Goal: Information Seeking & Learning: Learn about a topic

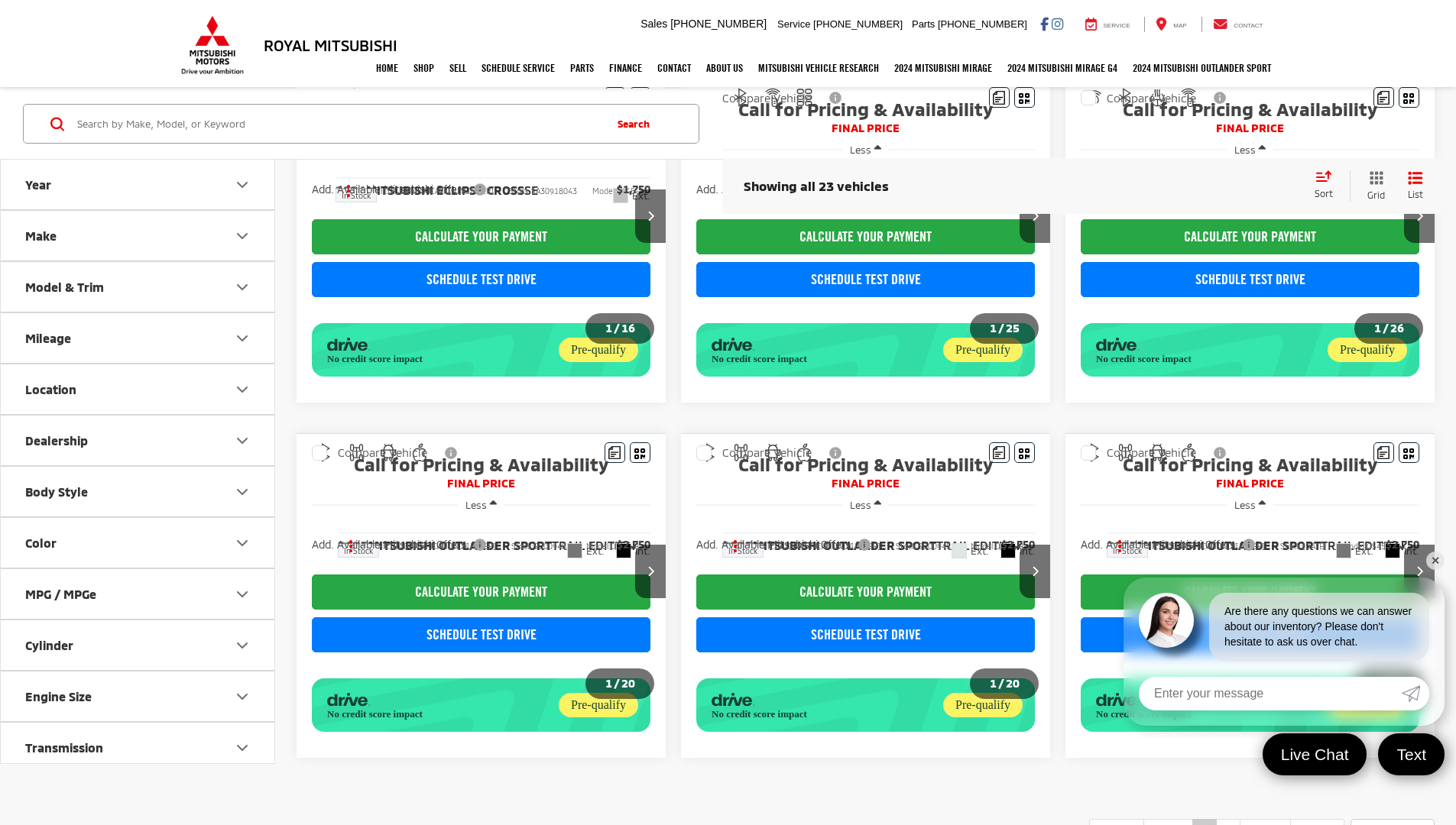
scroll to position [873, 0]
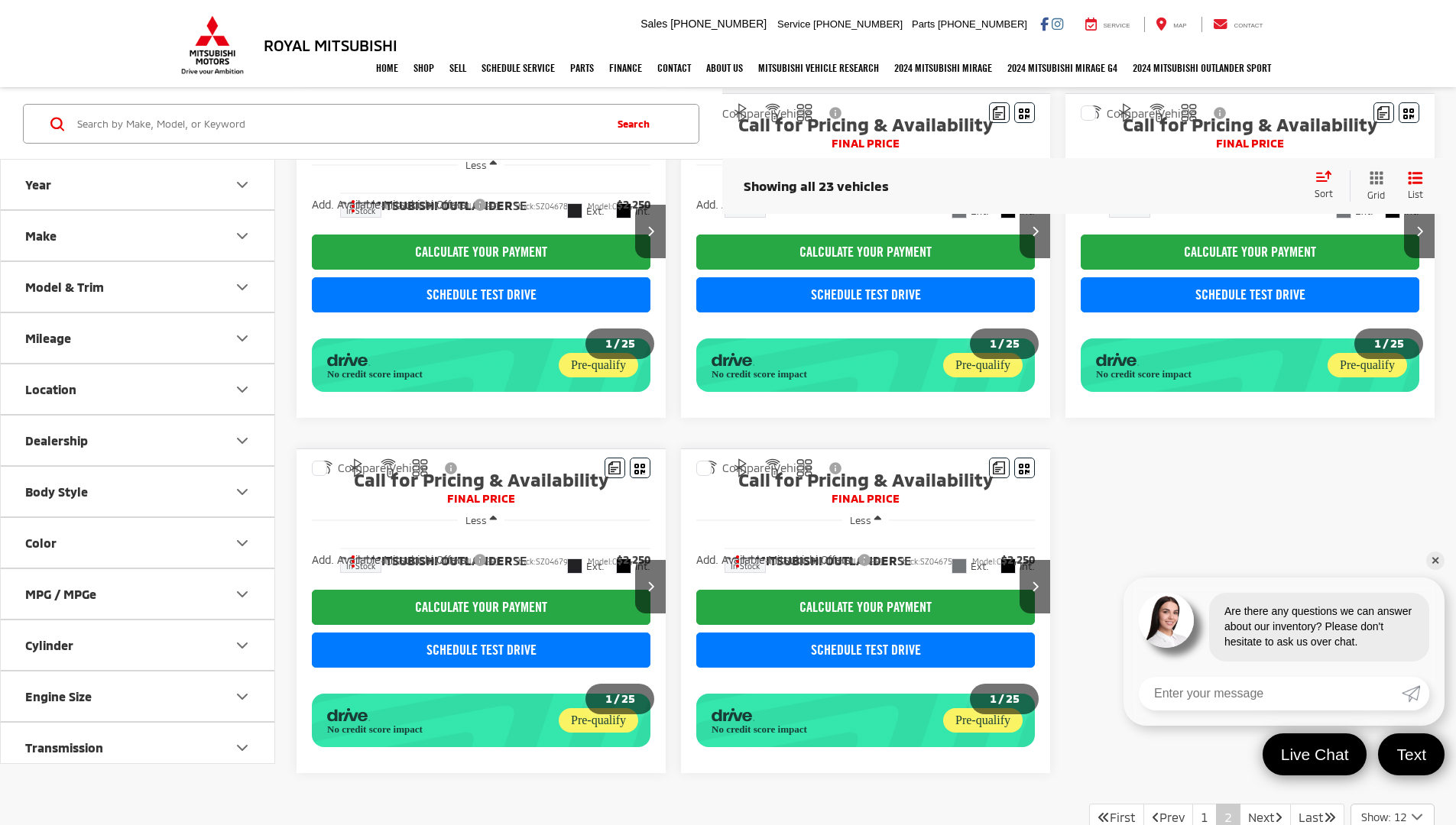
scroll to position [843, 0]
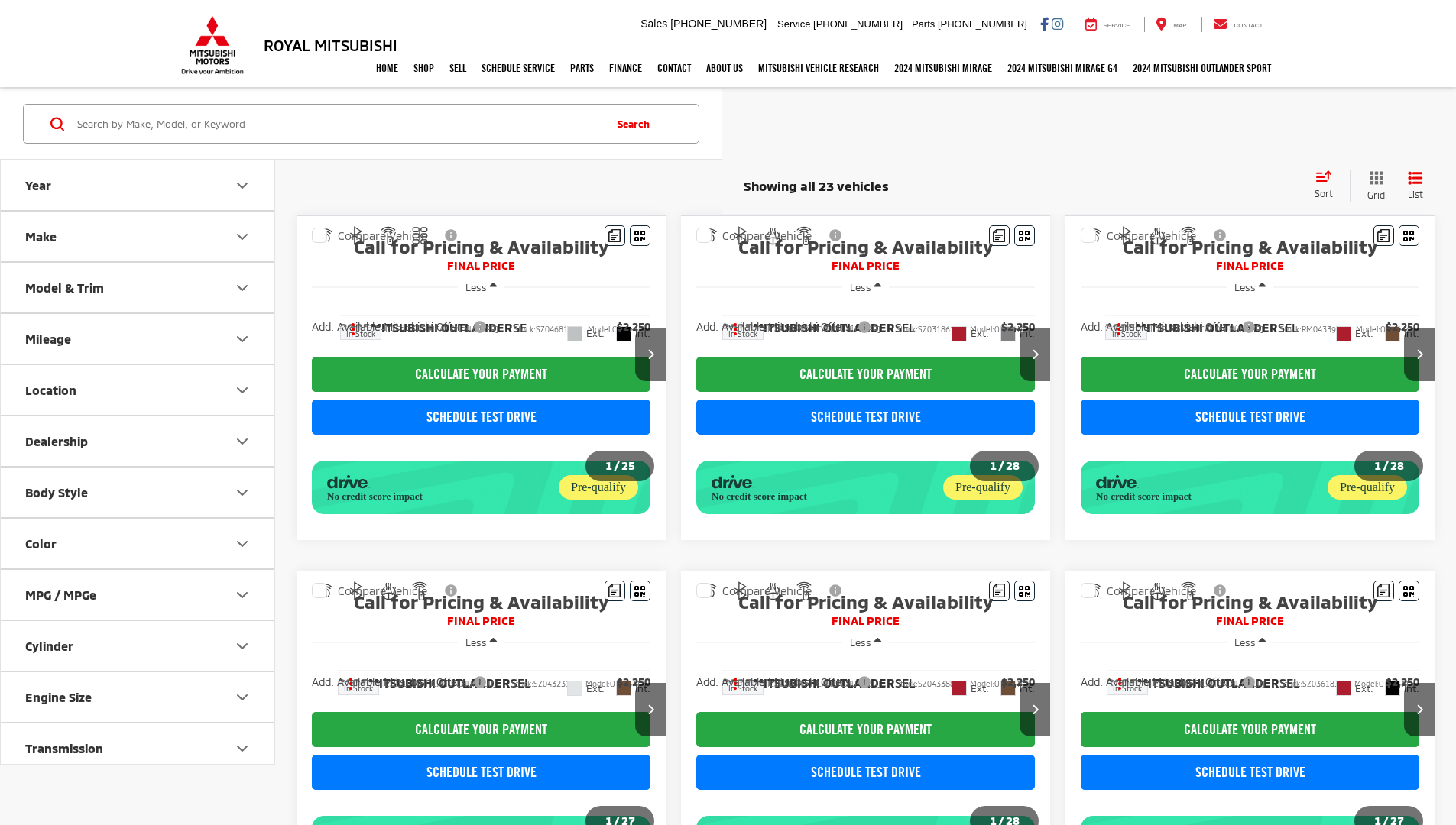
scroll to position [843, 0]
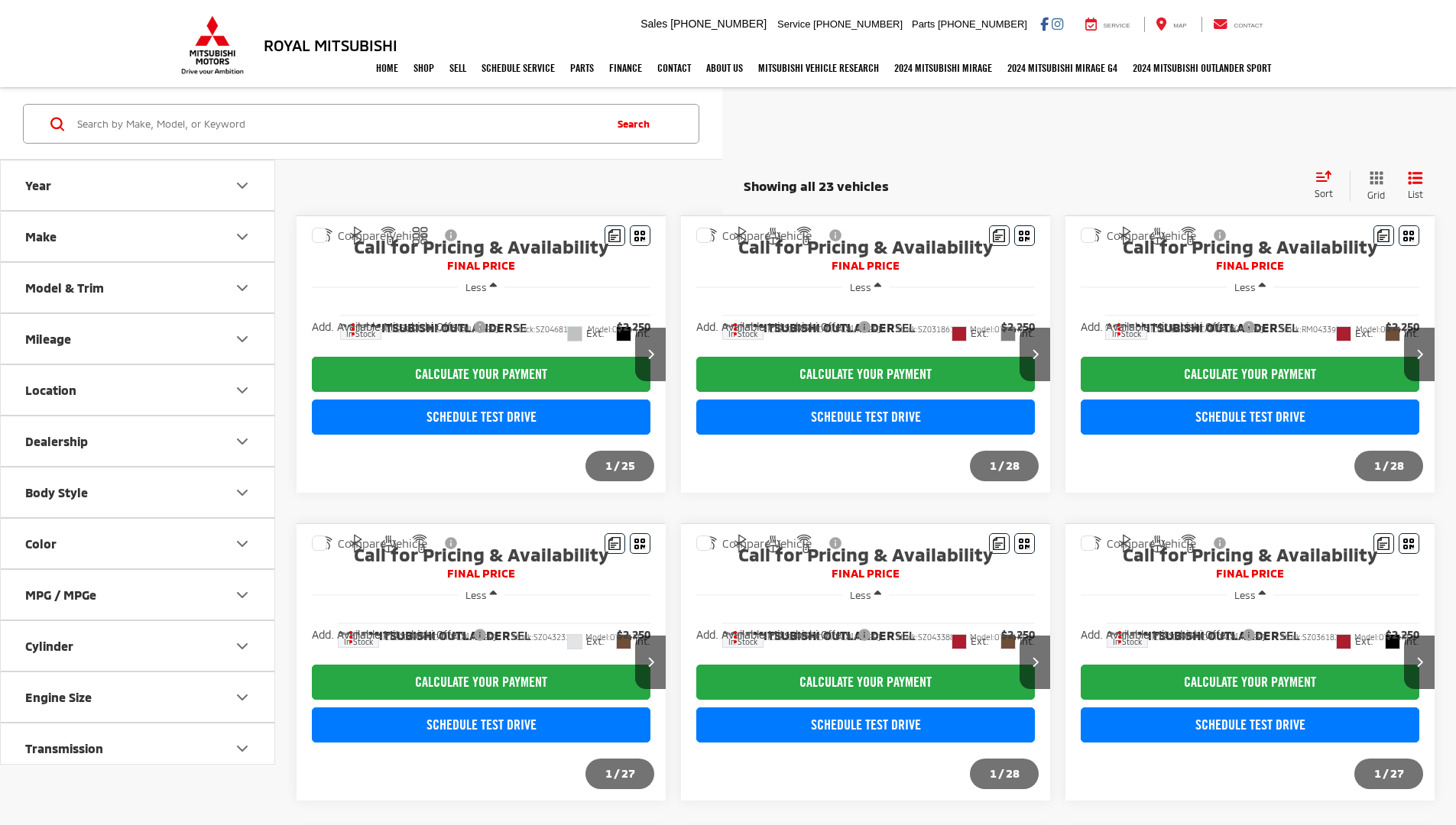
scroll to position [843, 0]
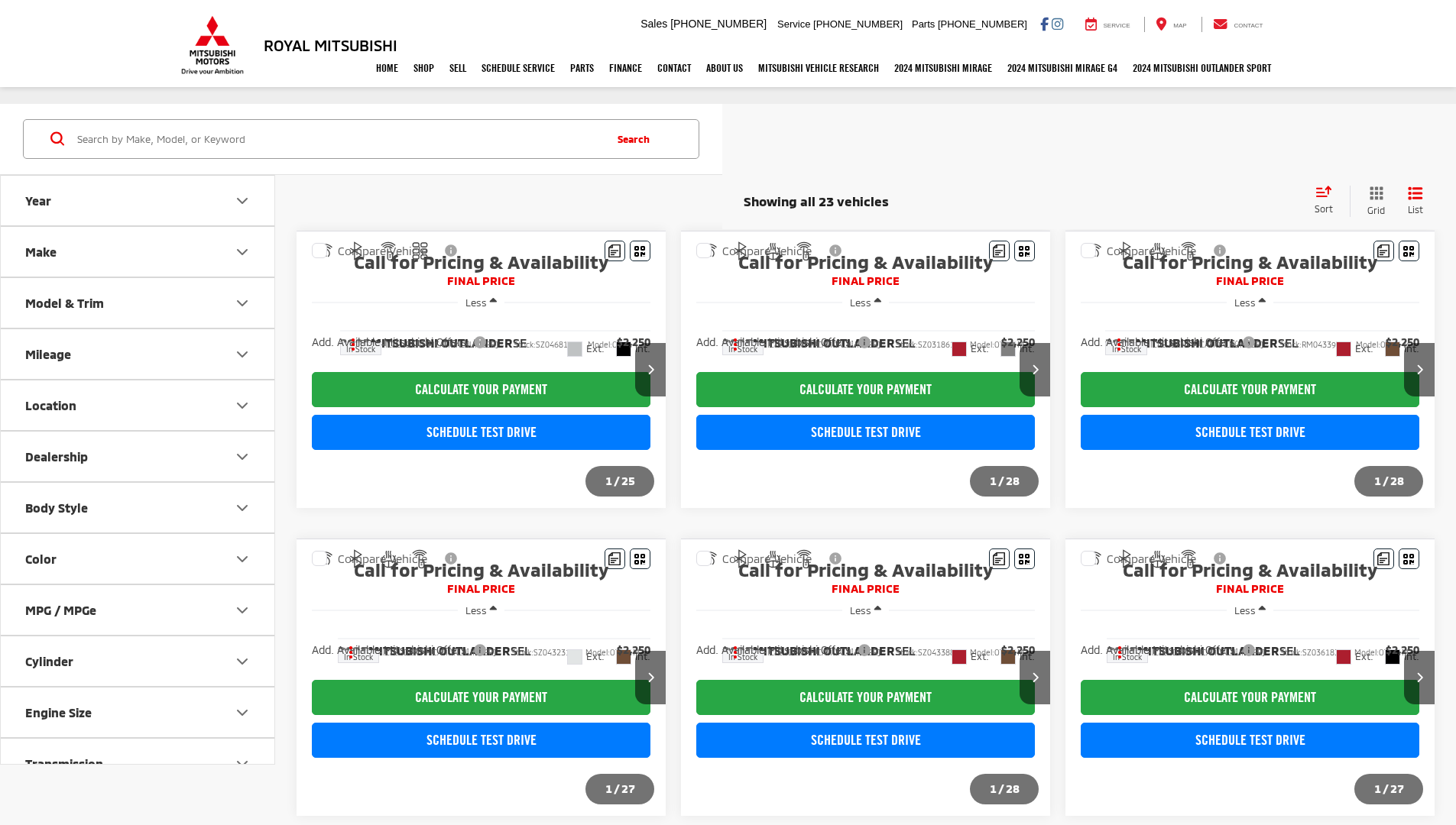
scroll to position [843, 0]
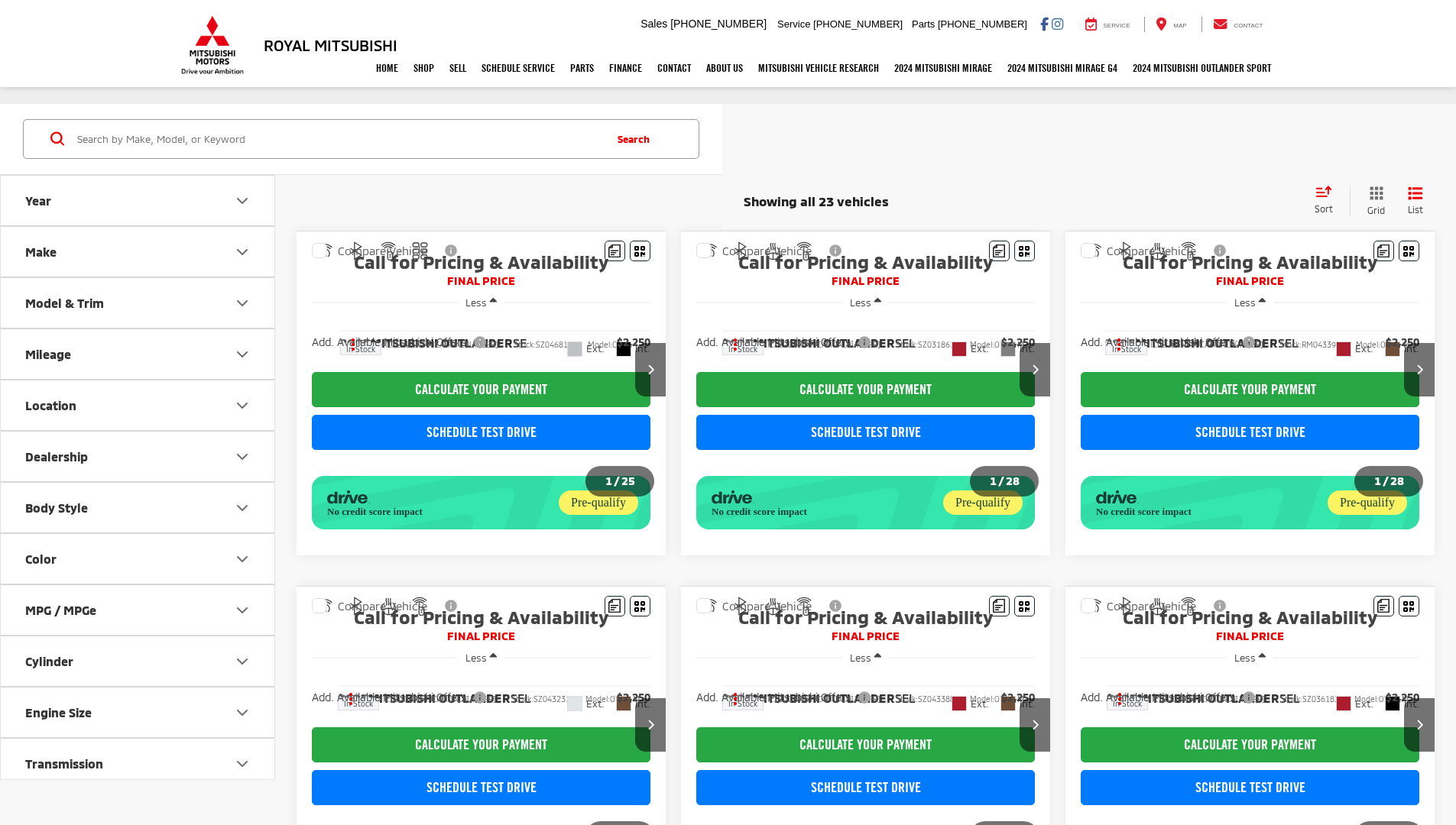
scroll to position [843, 0]
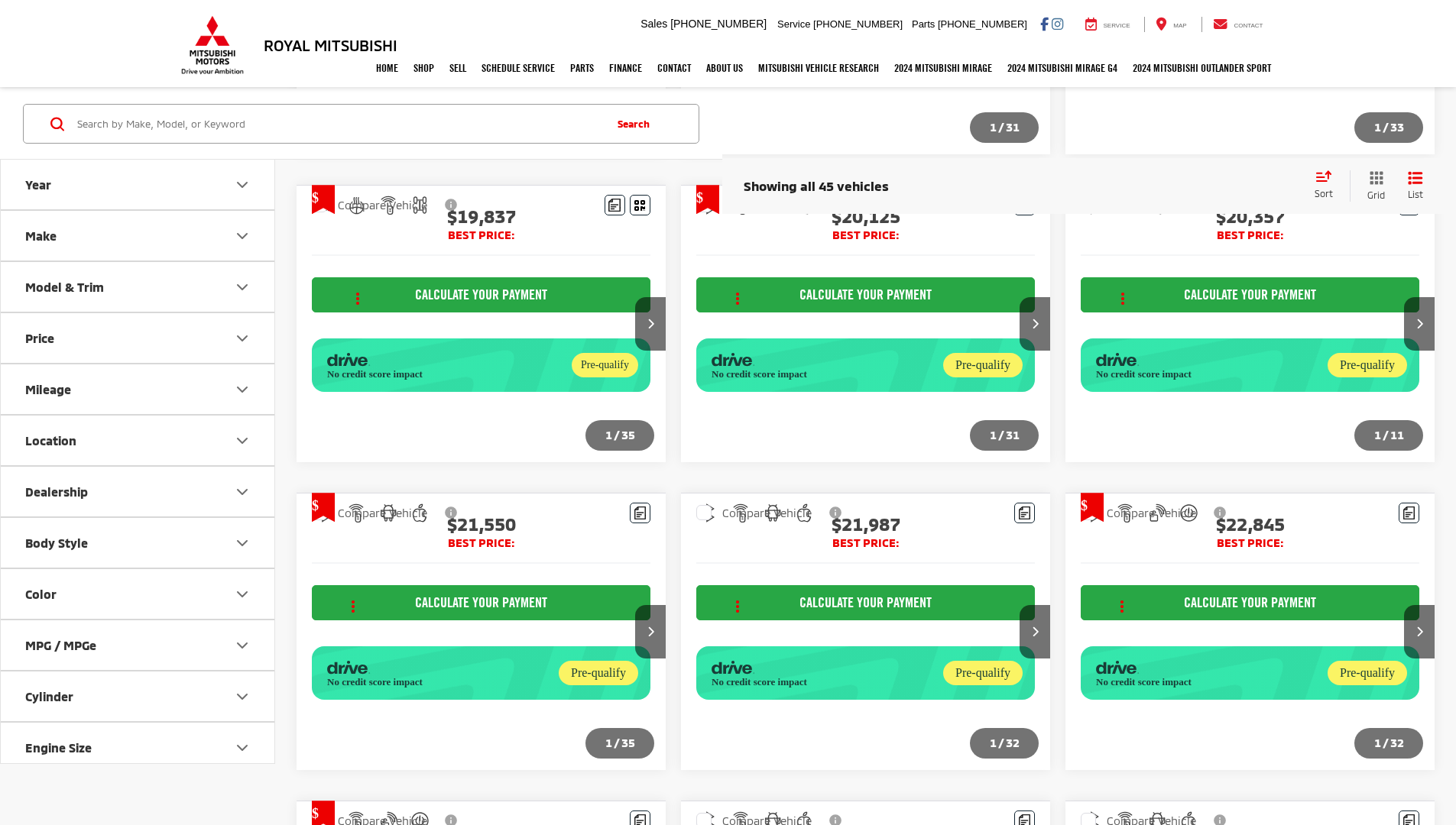
scroll to position [1793, 0]
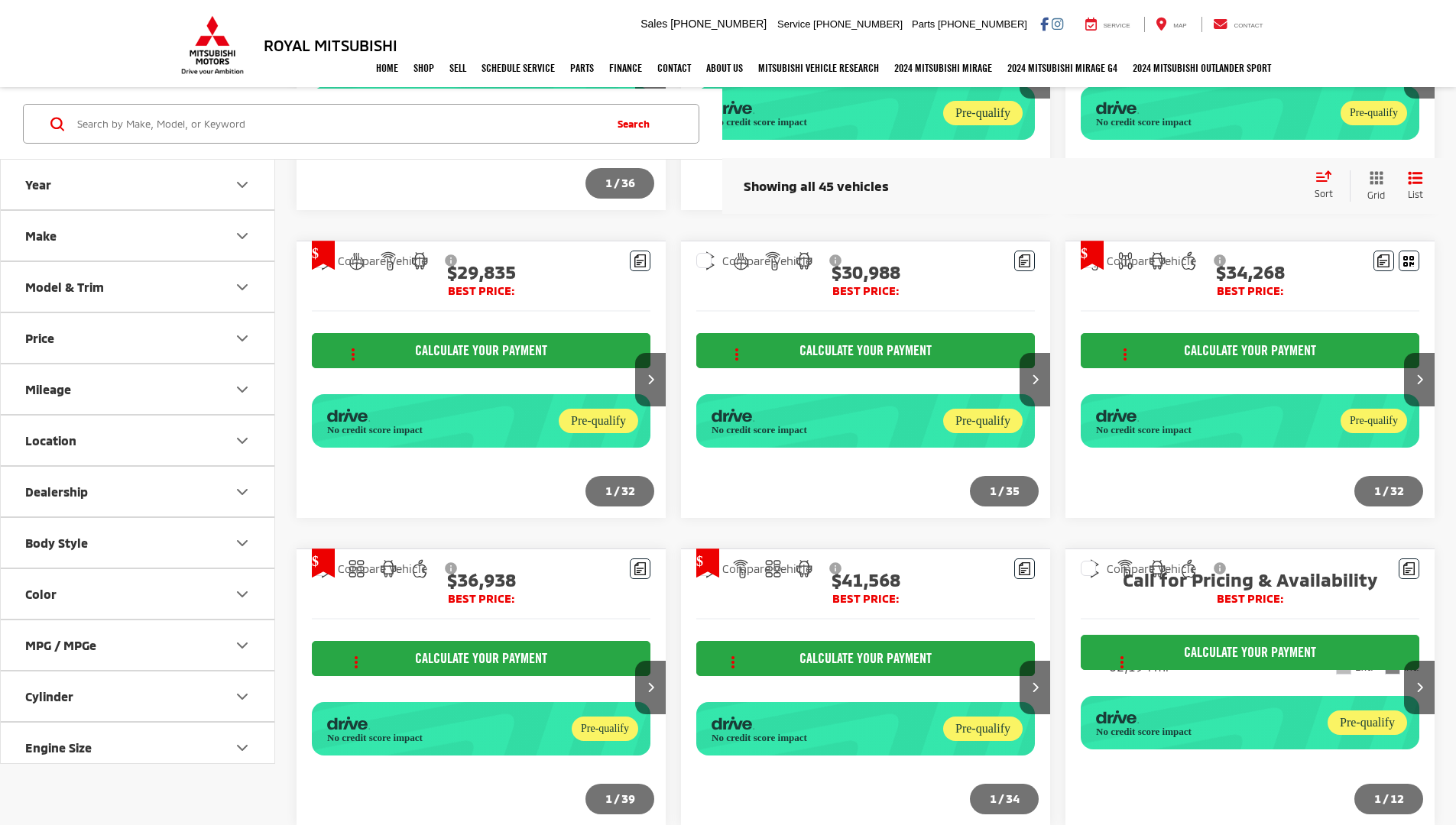
scroll to position [1700, 0]
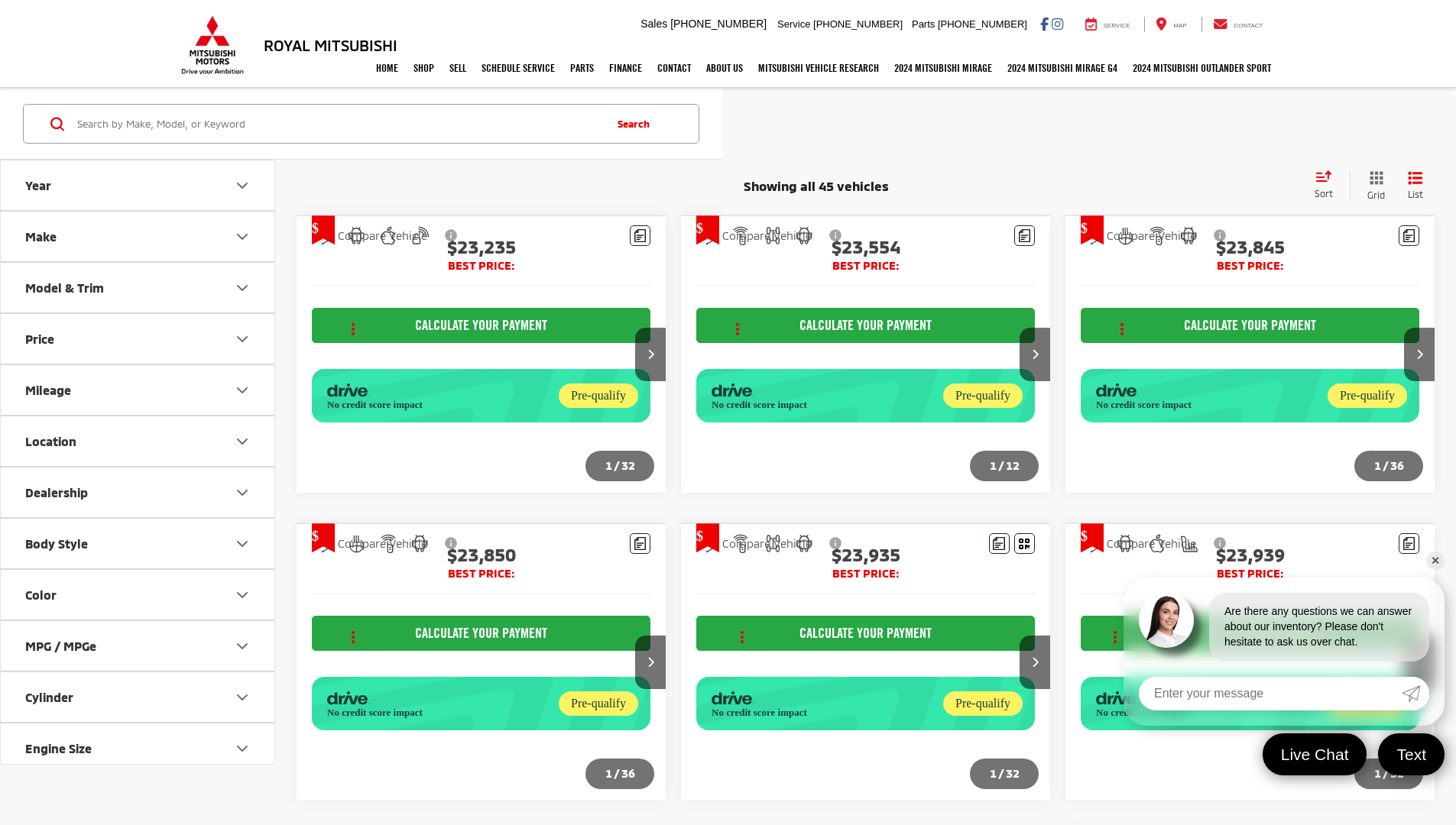
scroll to position [1700, 0]
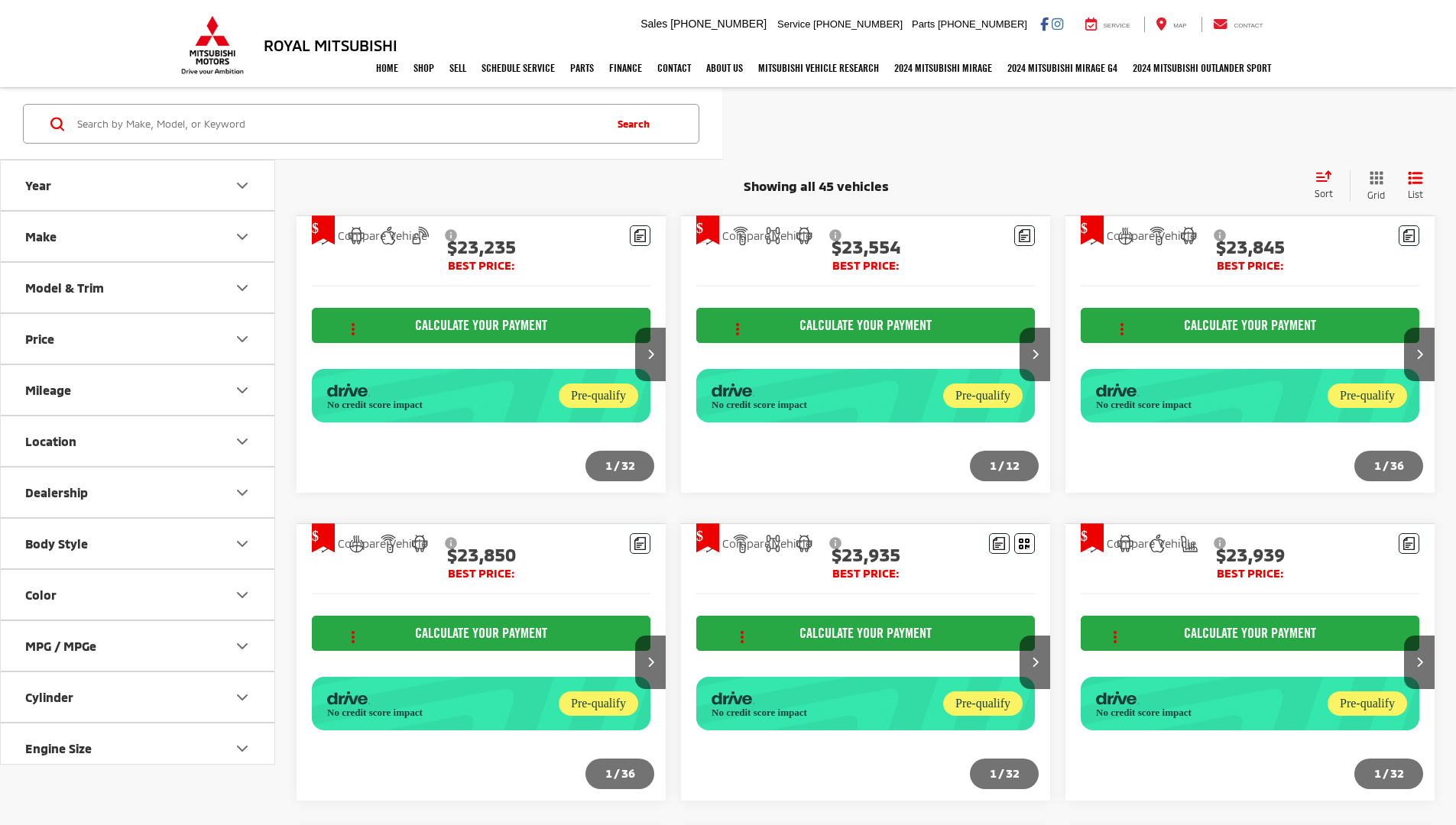
scroll to position [1700, 0]
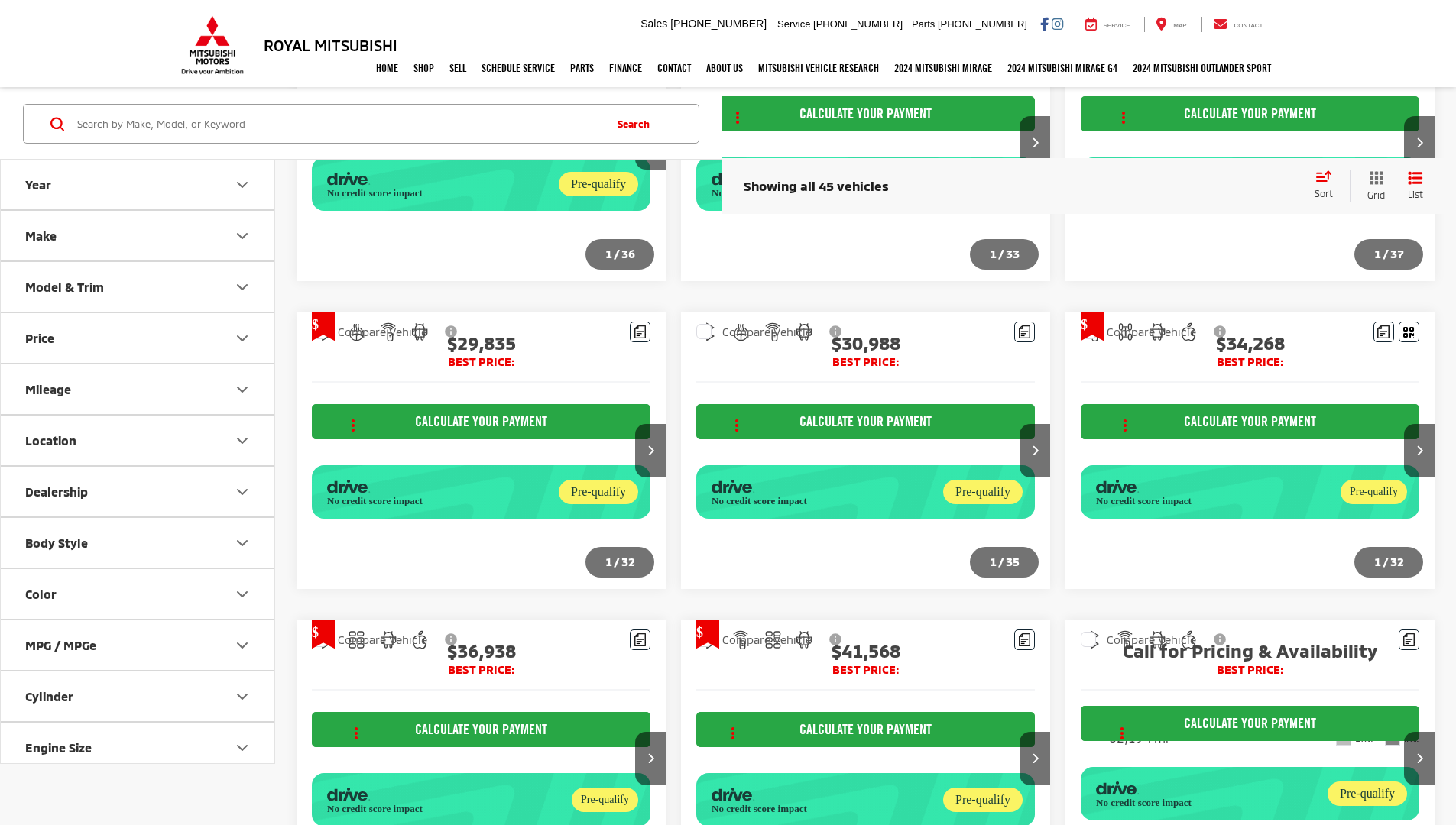
scroll to position [1700, 0]
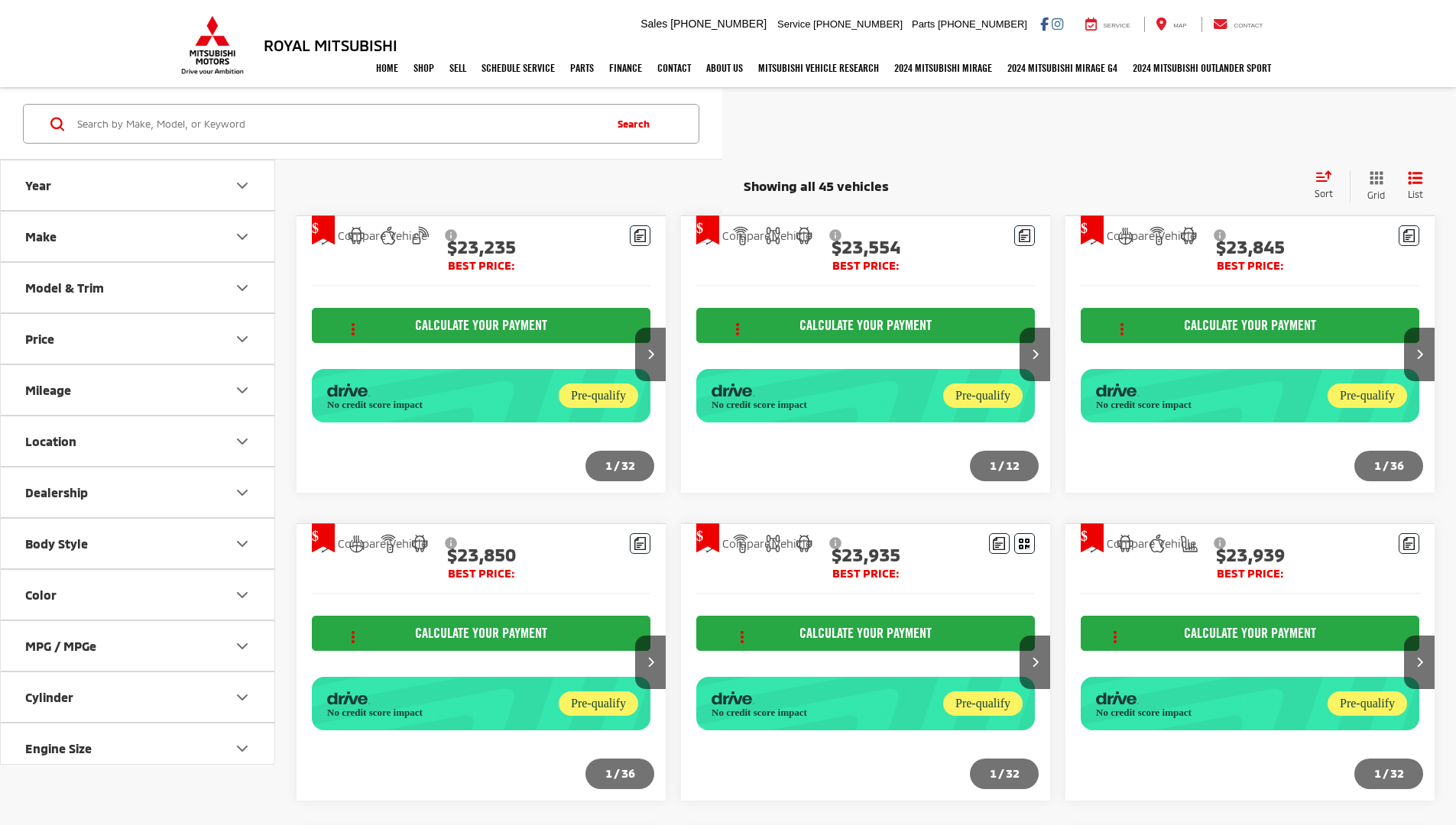
scroll to position [1700, 0]
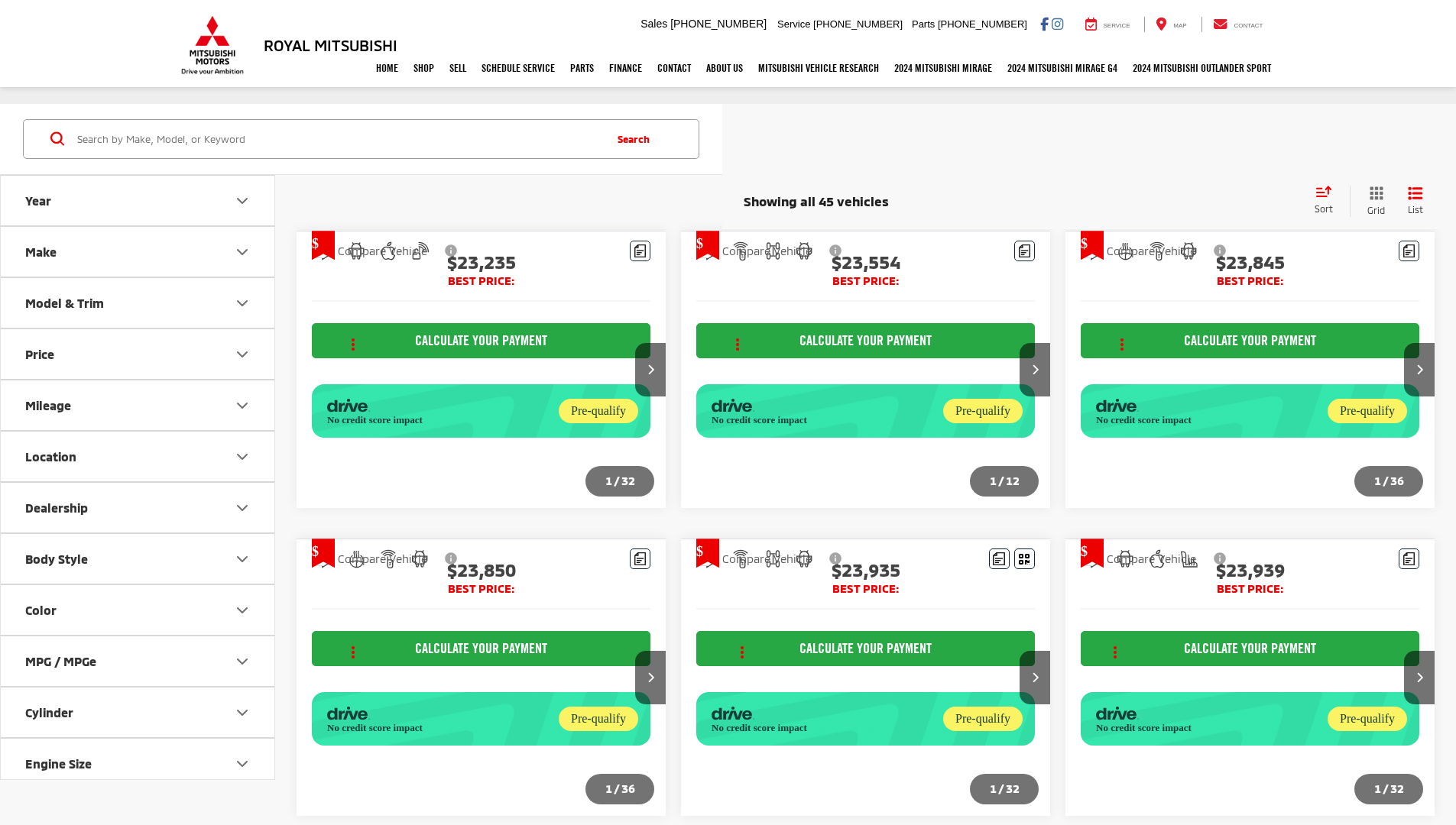
scroll to position [1700, 0]
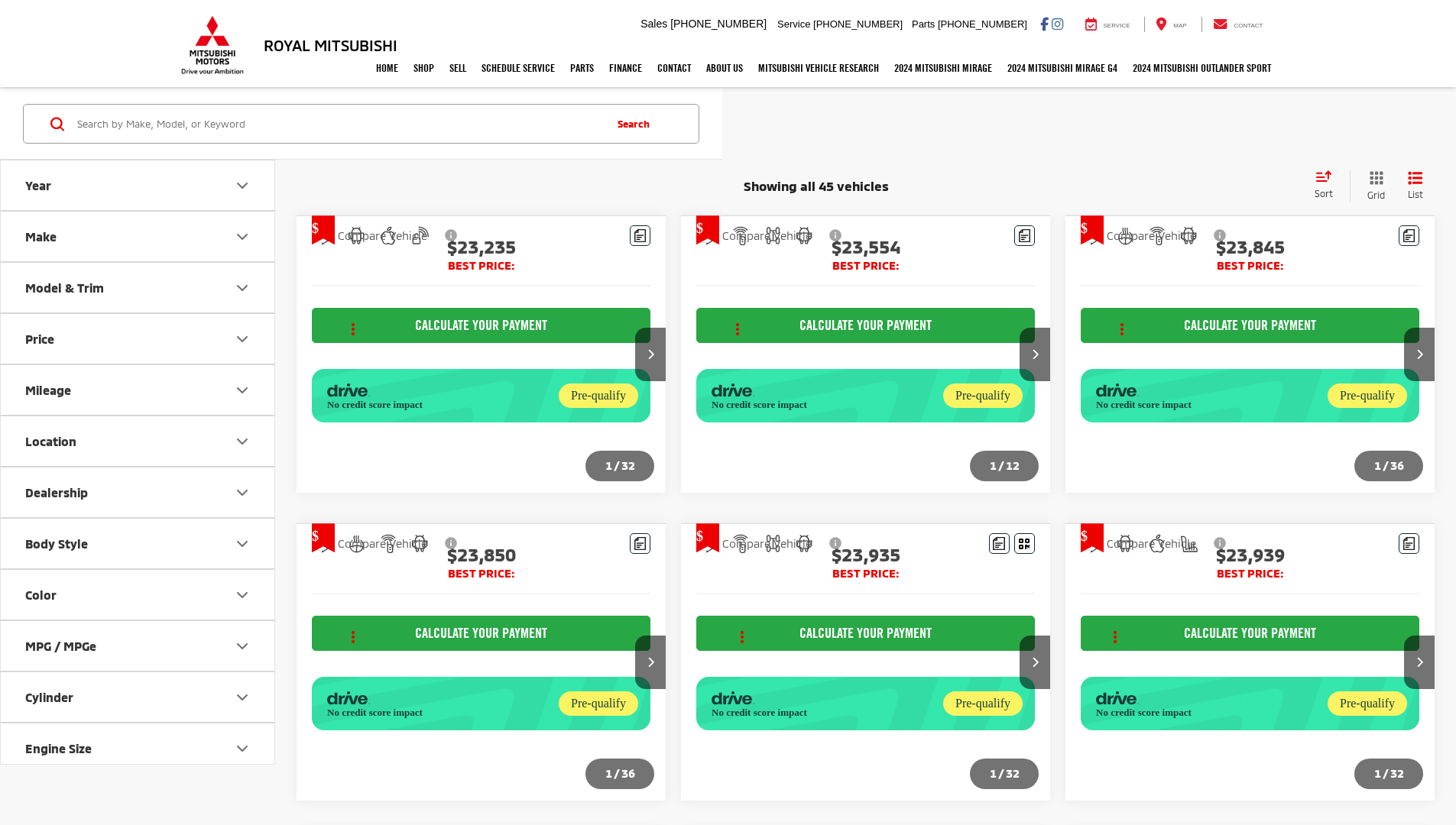
scroll to position [1685, 0]
